Goal: Information Seeking & Learning: Learn about a topic

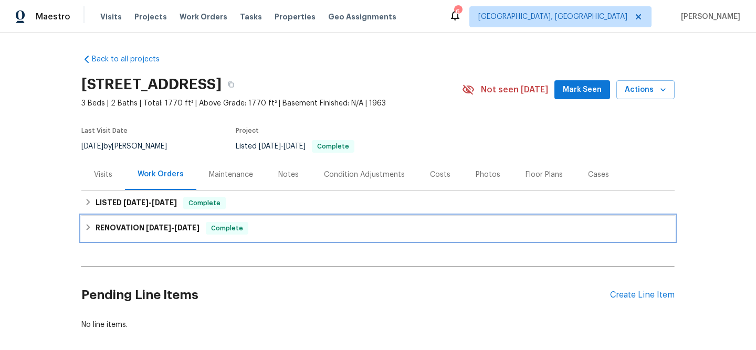
click at [252, 228] on div "RENOVATION [DATE] - [DATE] Complete" at bounding box center [377, 228] width 587 height 13
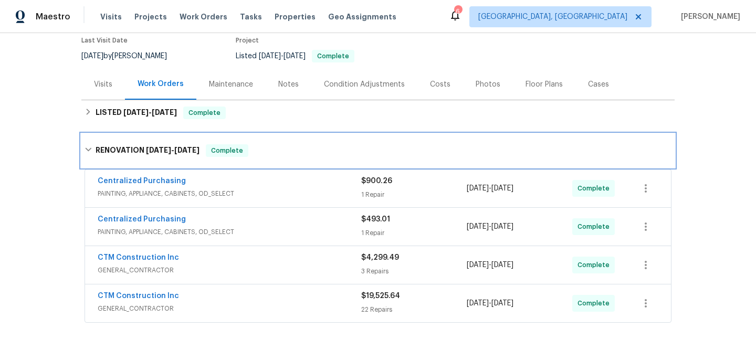
scroll to position [227, 0]
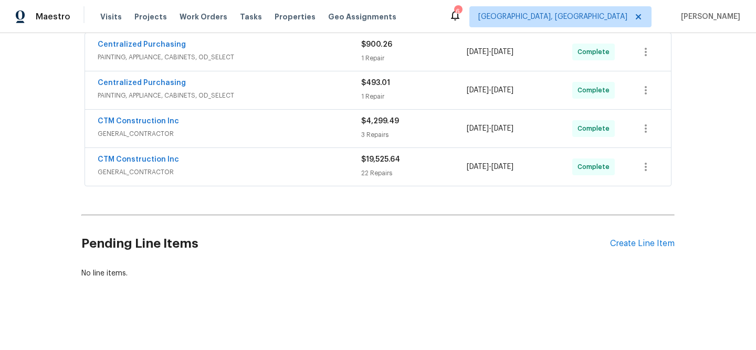
click at [324, 172] on span "GENERAL_CONTRACTOR" at bounding box center [229, 172] width 263 height 10
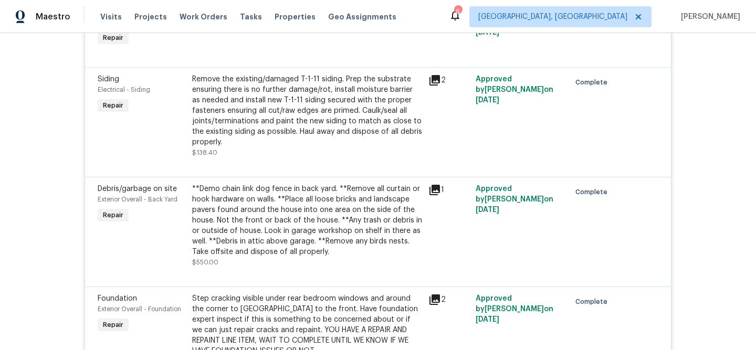
scroll to position [918, 0]
click at [437, 84] on icon at bounding box center [434, 81] width 13 height 13
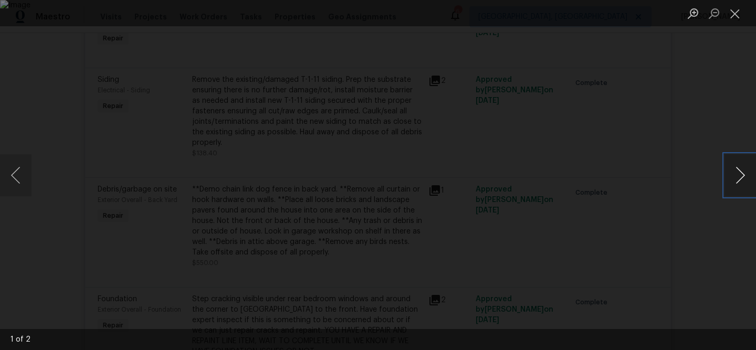
click at [726, 178] on button "Next image" at bounding box center [739, 175] width 31 height 42
click at [24, 178] on button "Previous image" at bounding box center [15, 175] width 31 height 42
click at [693, 105] on div "Lightbox" at bounding box center [378, 175] width 756 height 350
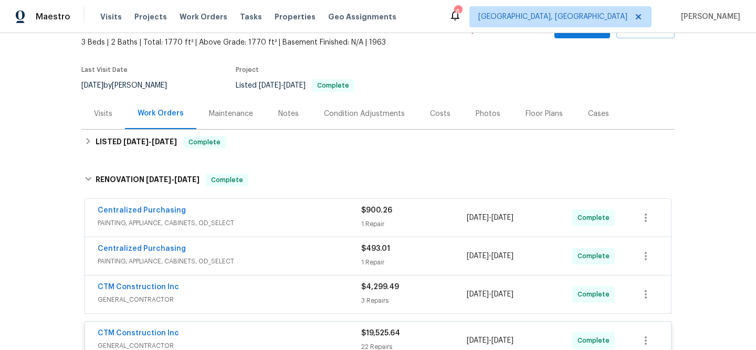
scroll to position [0, 0]
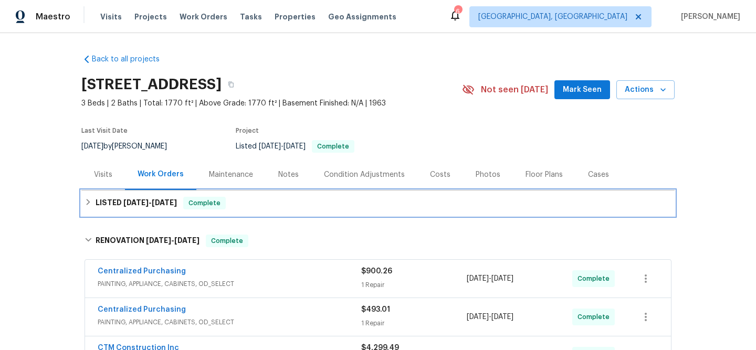
click at [256, 198] on div "LISTED [DATE] - [DATE] Complete" at bounding box center [377, 203] width 587 height 13
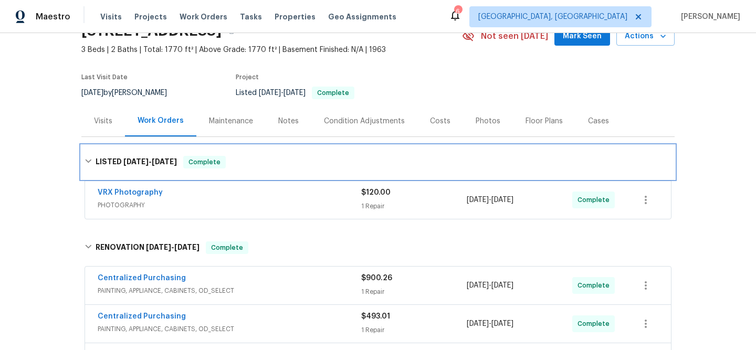
scroll to position [102, 0]
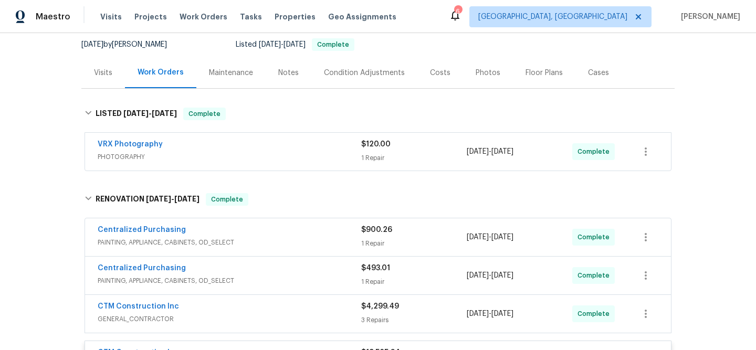
click at [319, 154] on span "PHOTOGRAPHY" at bounding box center [229, 157] width 263 height 10
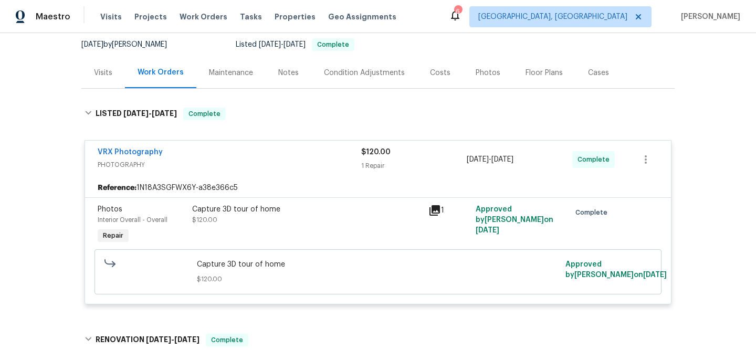
scroll to position [127, 0]
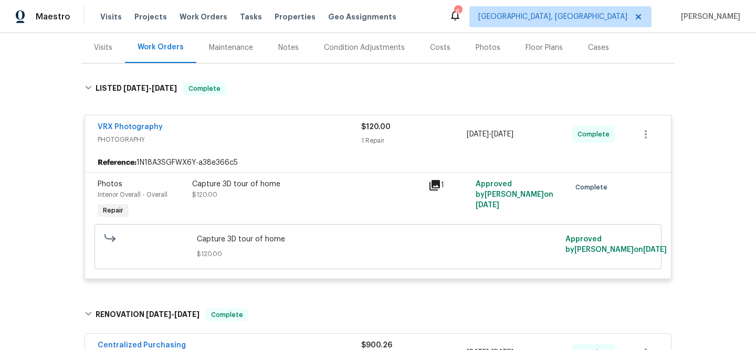
click at [439, 184] on icon at bounding box center [434, 185] width 10 height 10
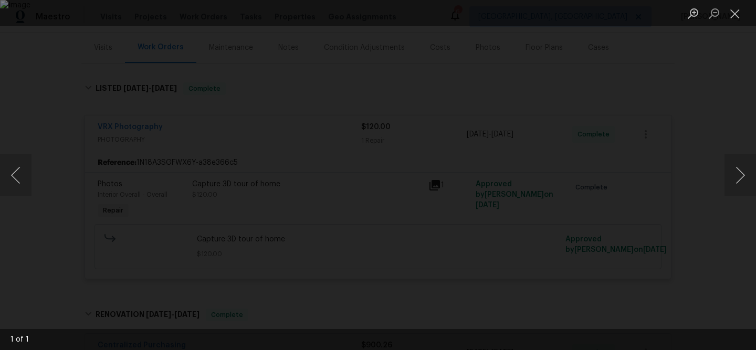
click at [588, 206] on div "Lightbox" at bounding box center [378, 175] width 756 height 350
